Goal: Transaction & Acquisition: Purchase product/service

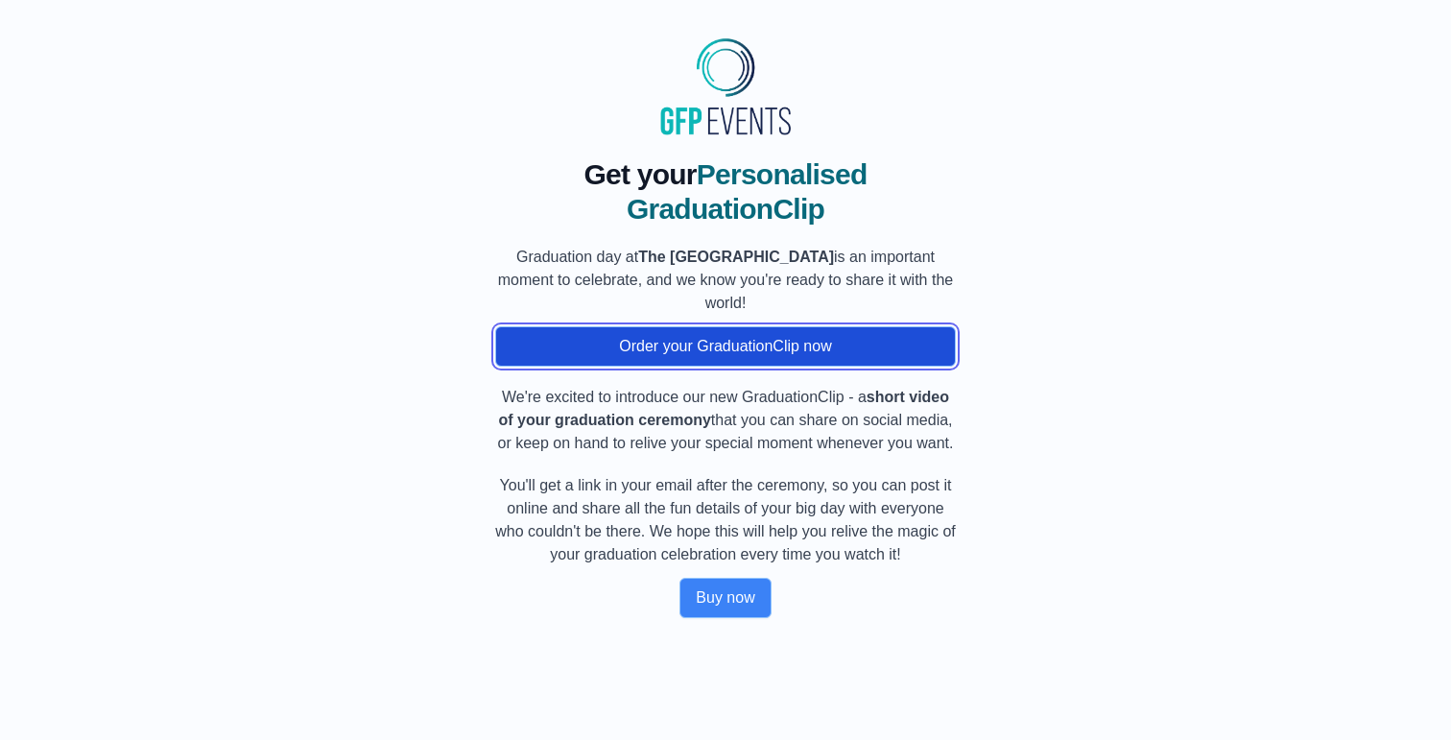
click at [737, 363] on button "Order your GraduationClip now" at bounding box center [725, 346] width 461 height 40
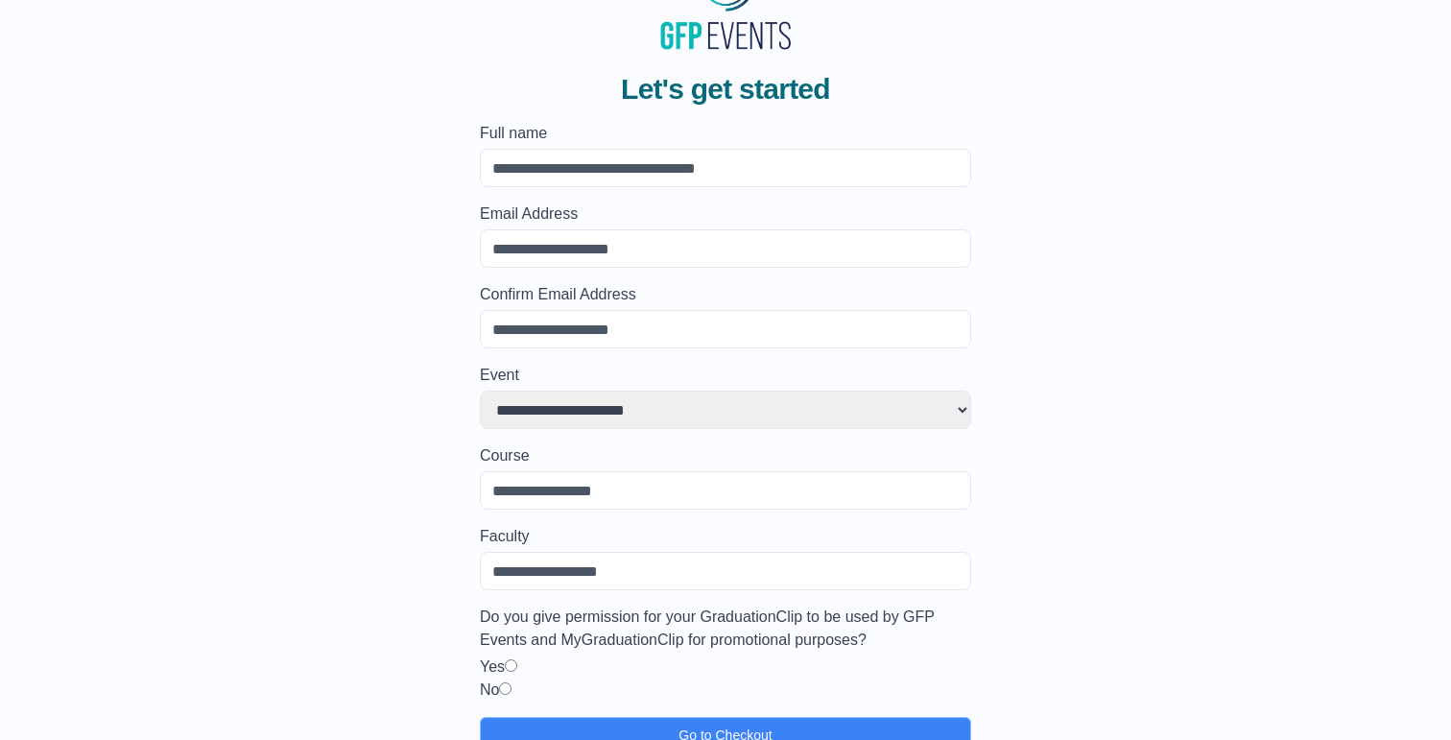
scroll to position [130, 0]
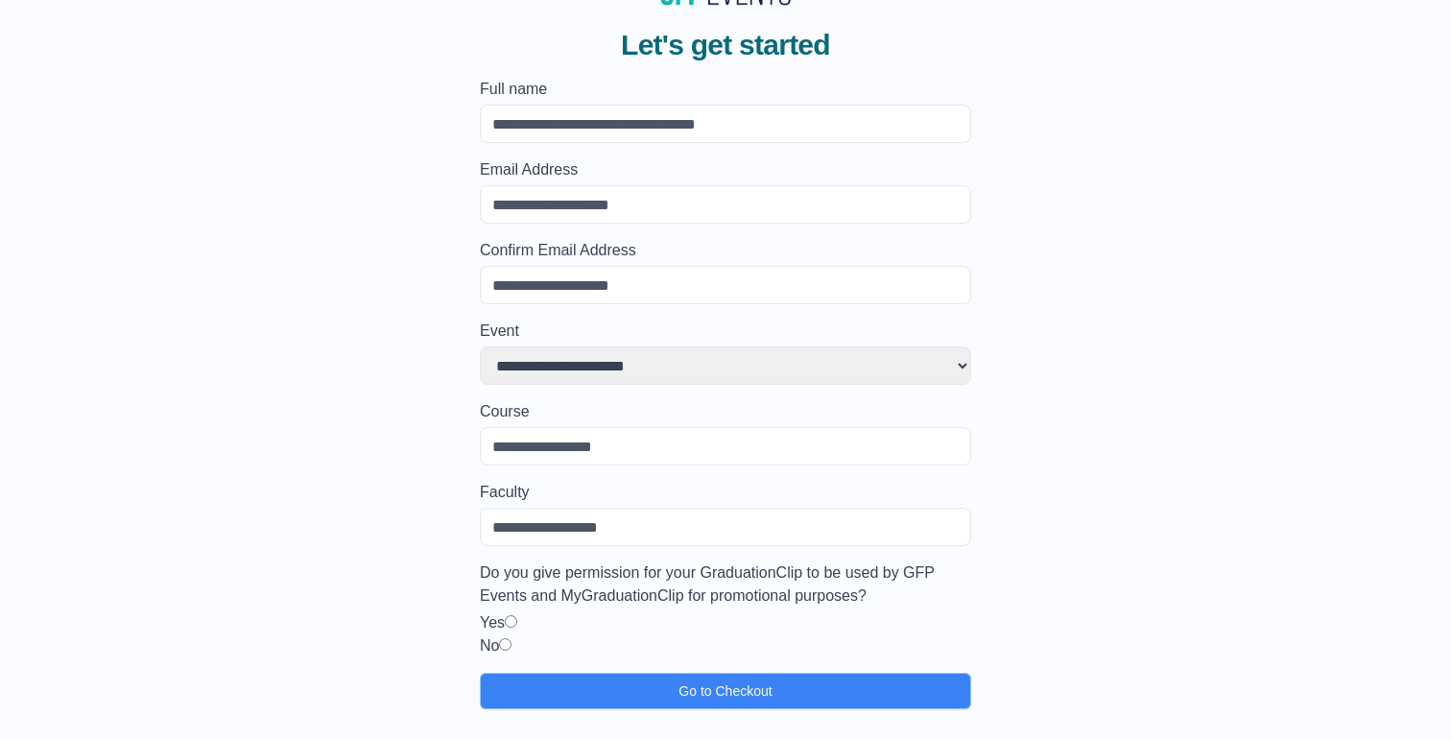
click at [626, 371] on select "**********" at bounding box center [725, 365] width 491 height 38
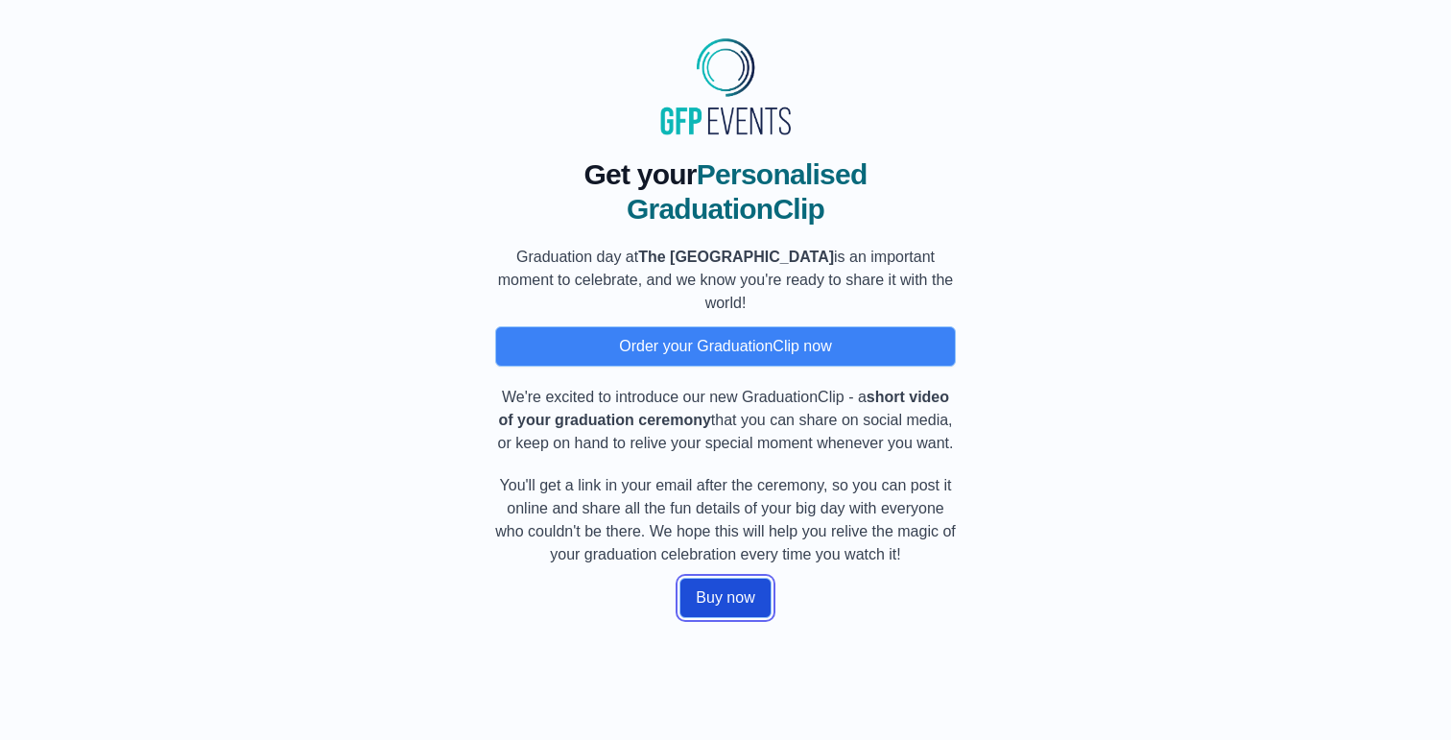
click at [731, 618] on button "Buy now" at bounding box center [725, 598] width 91 height 40
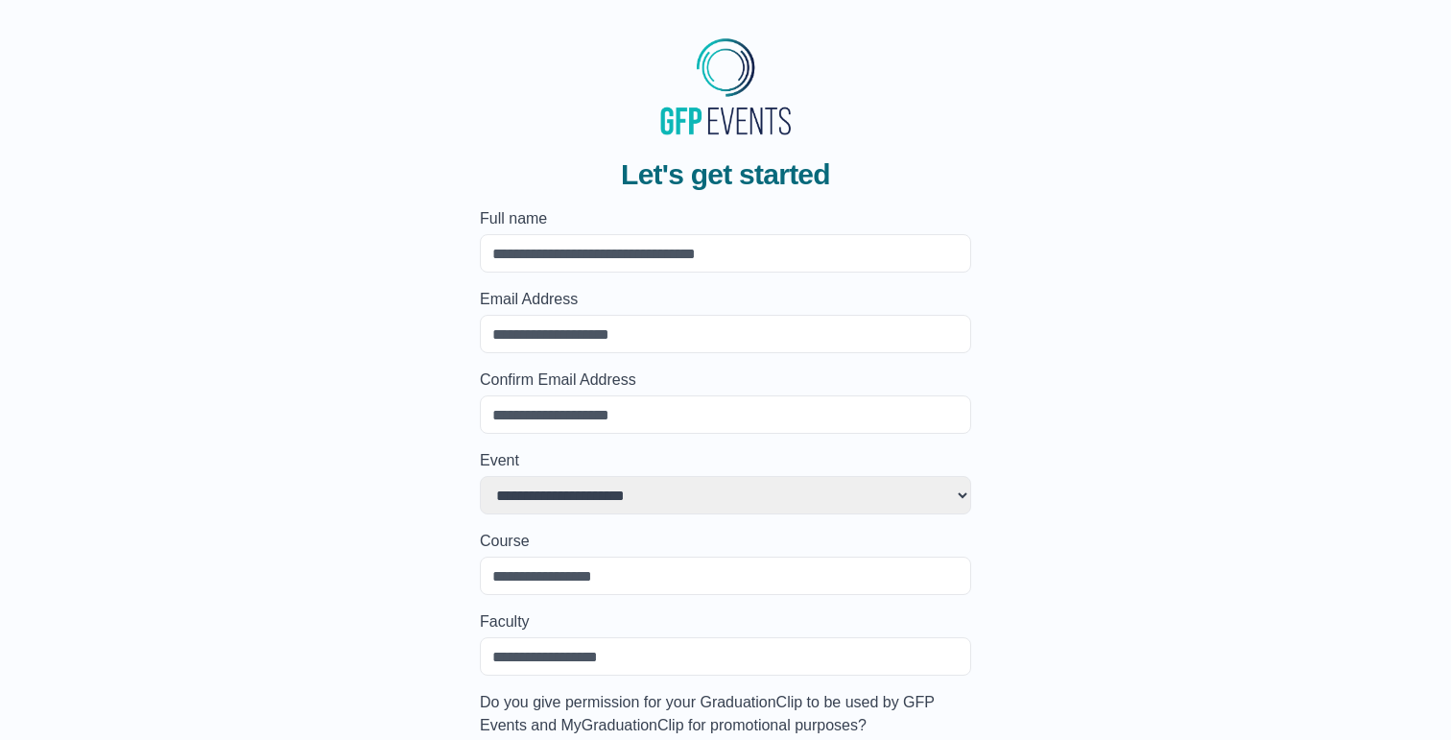
click at [709, 123] on img at bounding box center [726, 86] width 144 height 111
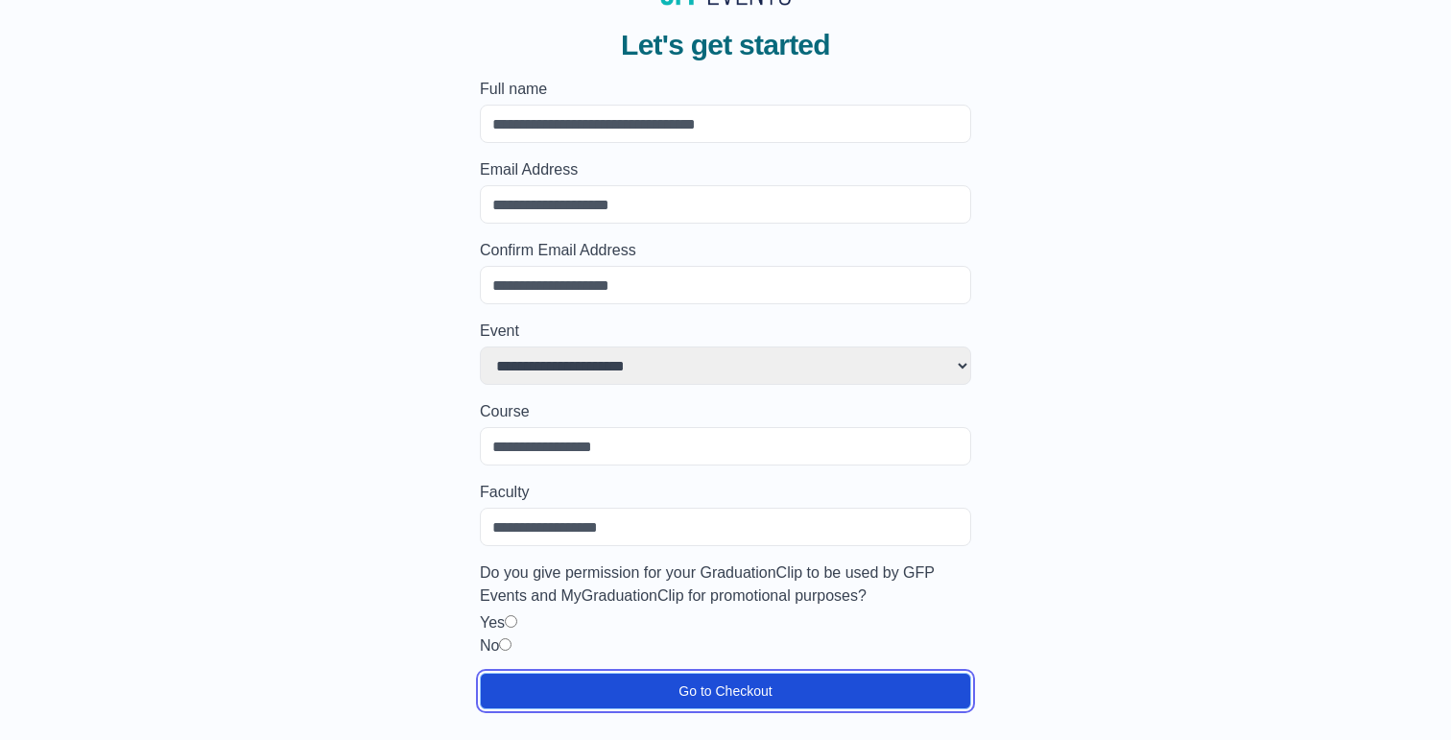
click at [738, 679] on button "Go to Checkout" at bounding box center [725, 691] width 491 height 36
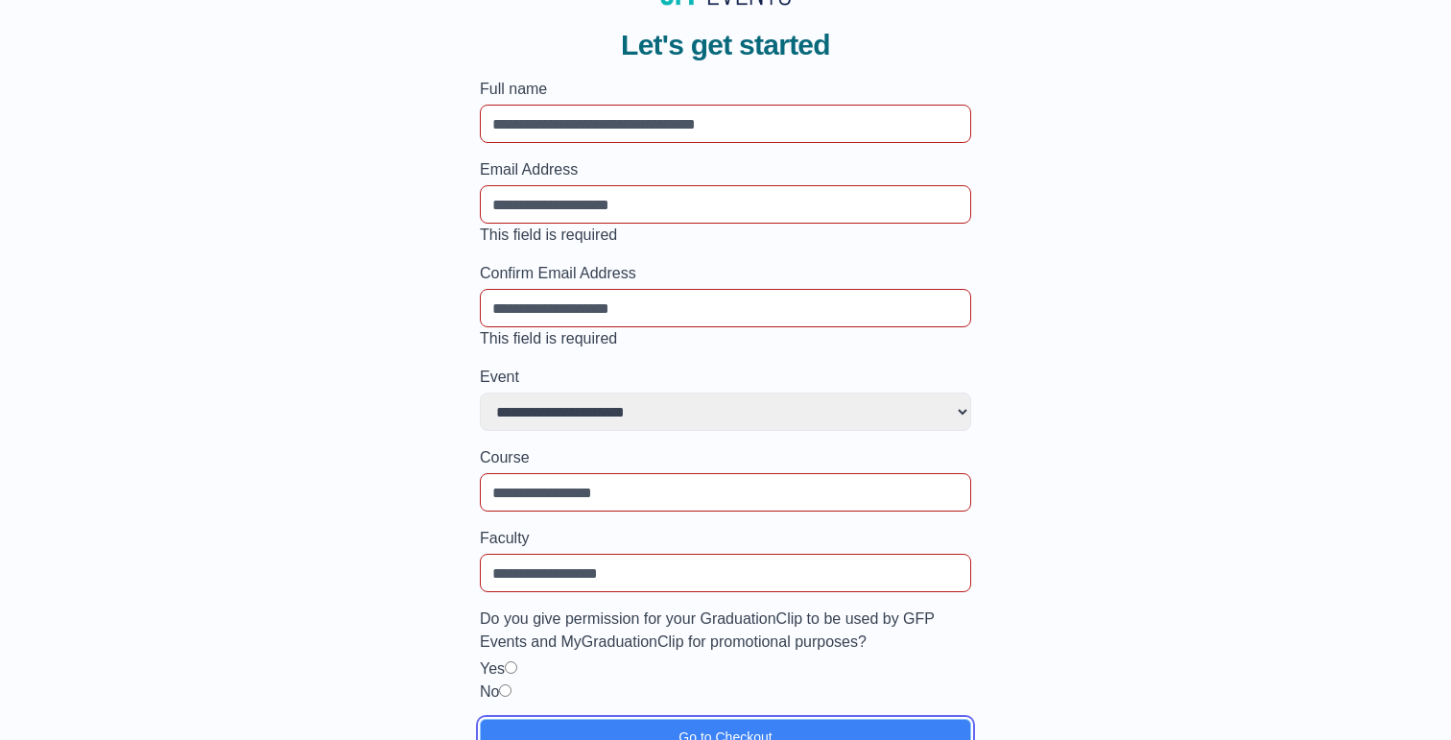
scroll to position [176, 0]
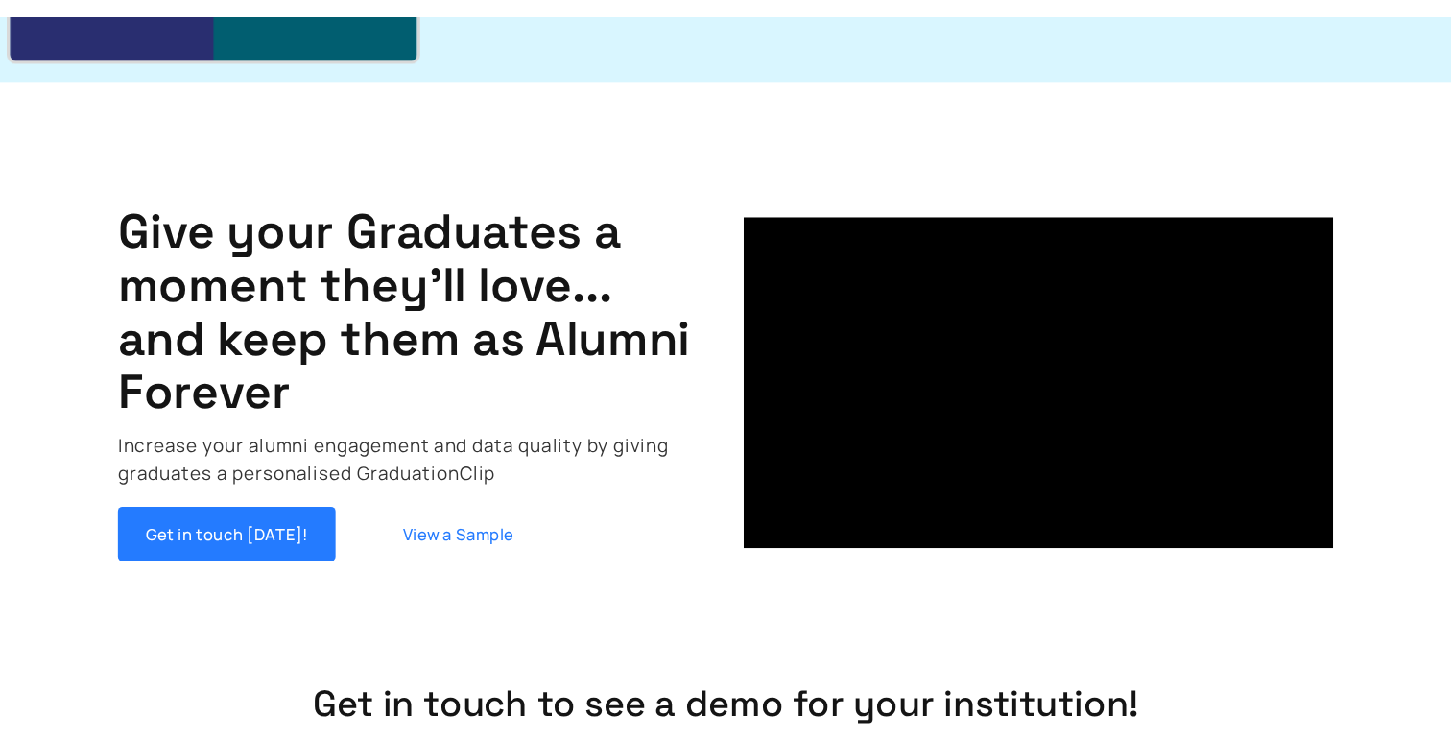
scroll to position [461, 0]
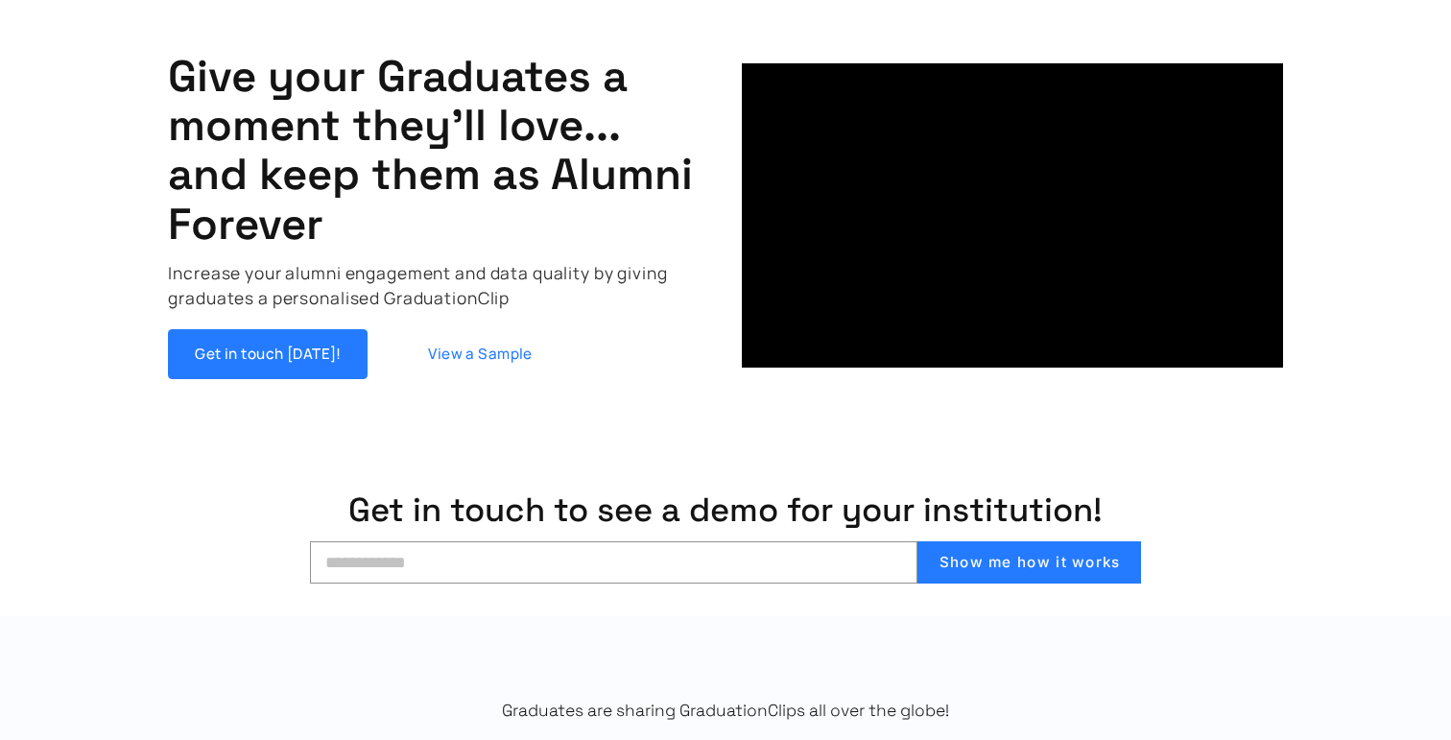
click at [326, 430] on div "Give your Graduates a moment they'll love... and keep them as Alumni Forever In…" at bounding box center [726, 215] width 1248 height 527
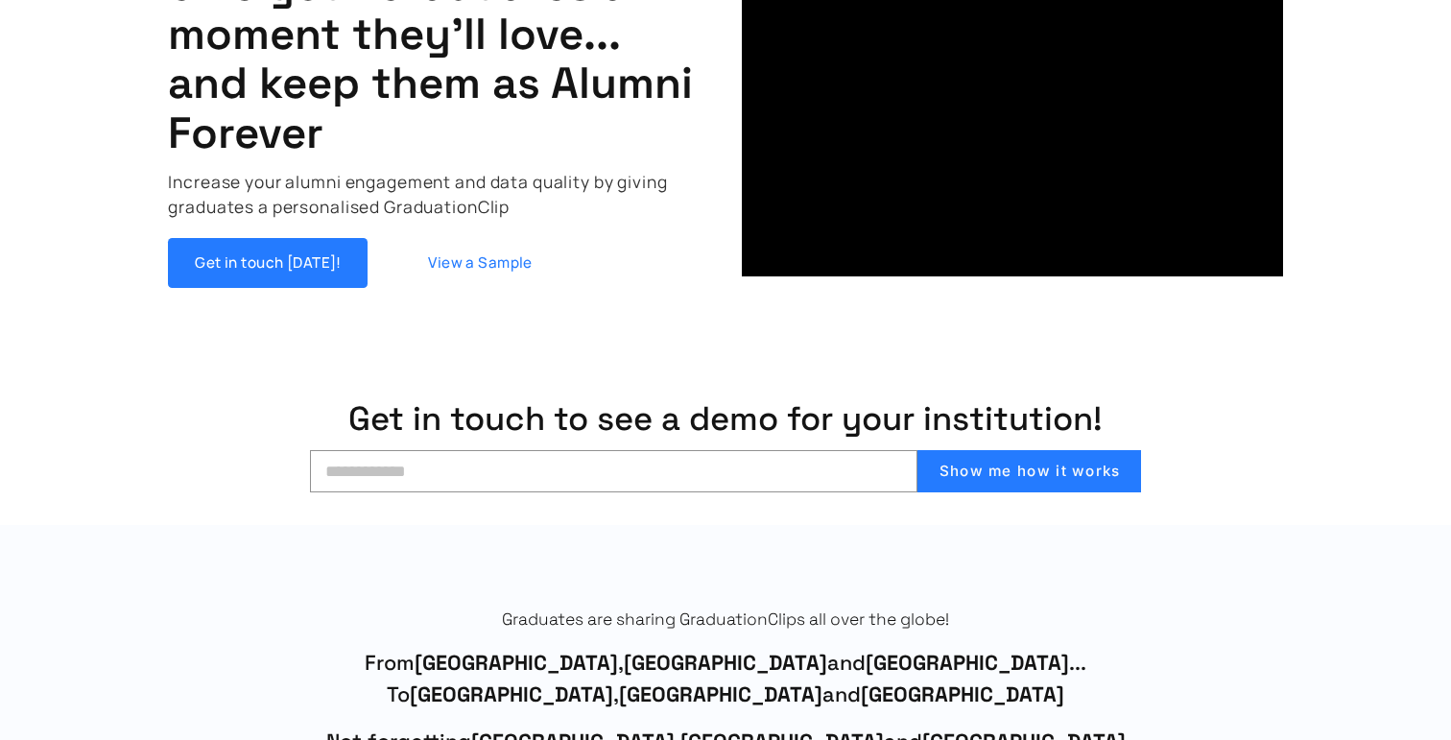
scroll to position [0, 0]
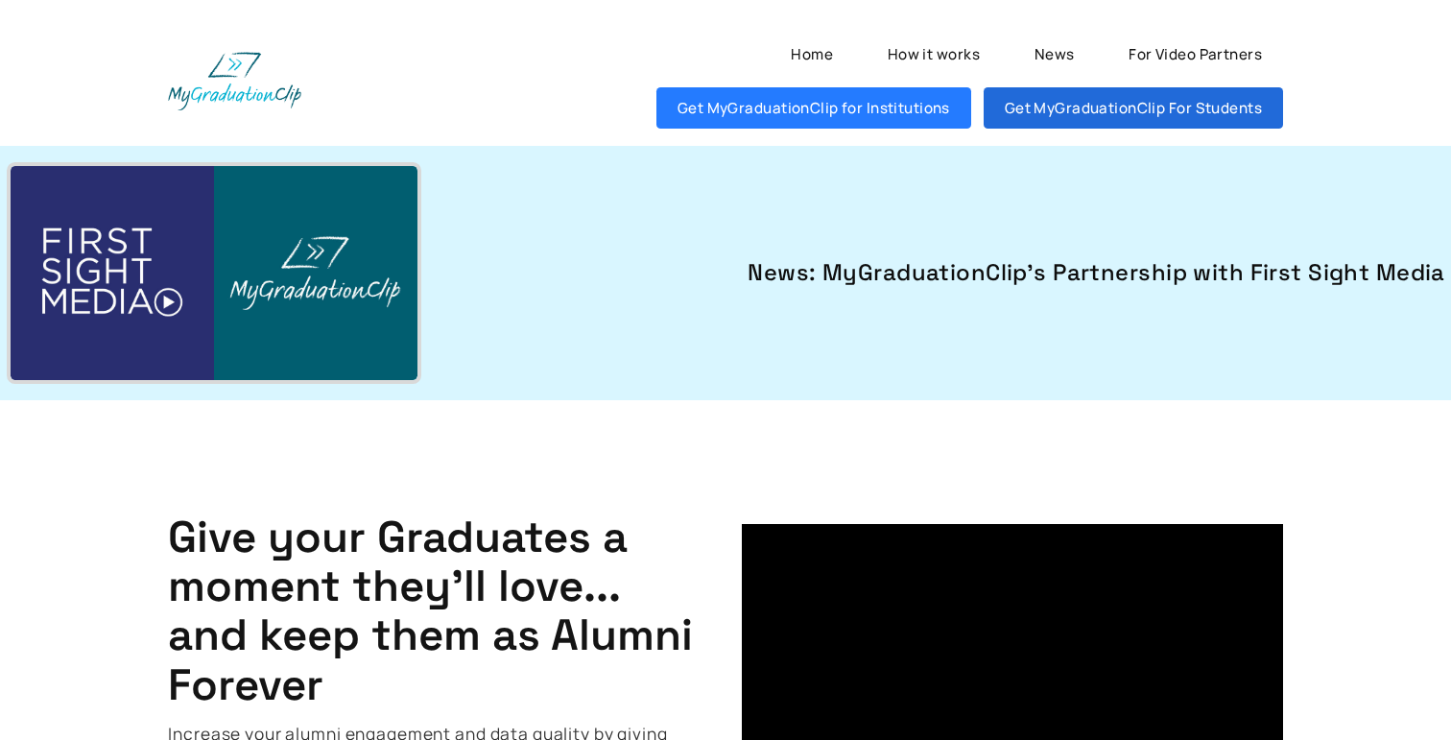
click at [1133, 107] on link "Get MyGraduationClip For Students" at bounding box center [1133, 107] width 299 height 41
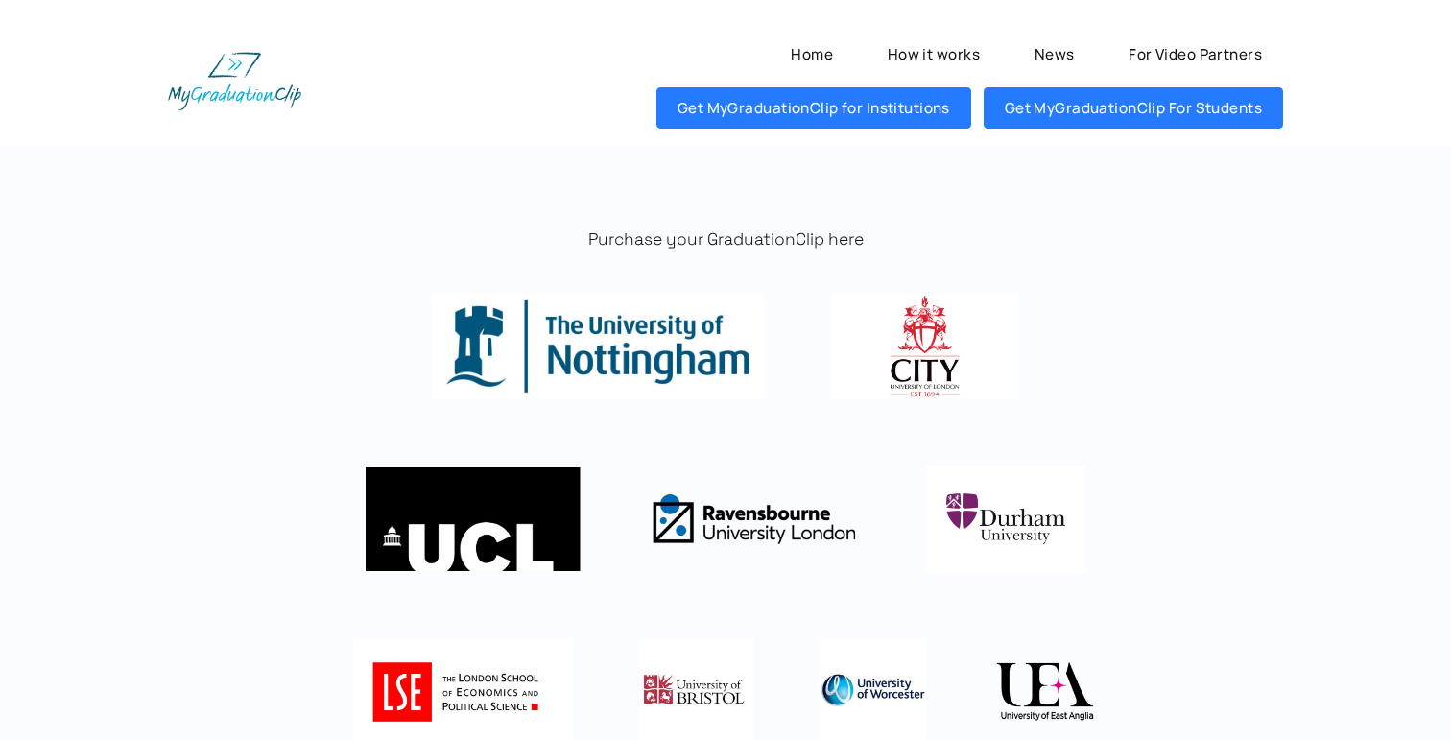
click at [754, 241] on p "Purchase your GraduationClip here" at bounding box center [725, 239] width 1114 height 23
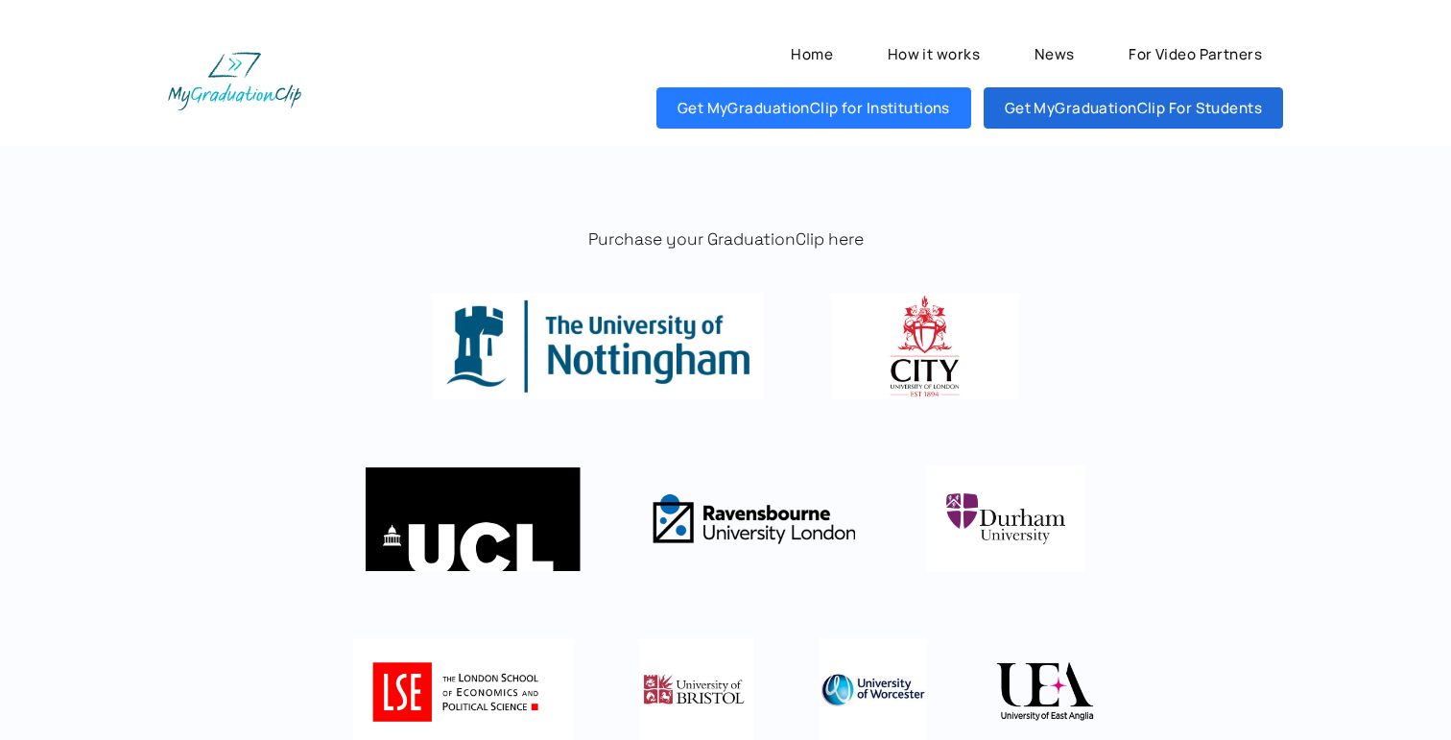
click at [1235, 97] on link "Get MyGraduationClip For Students" at bounding box center [1133, 107] width 299 height 41
